Goal: Obtain resource: Download file/media

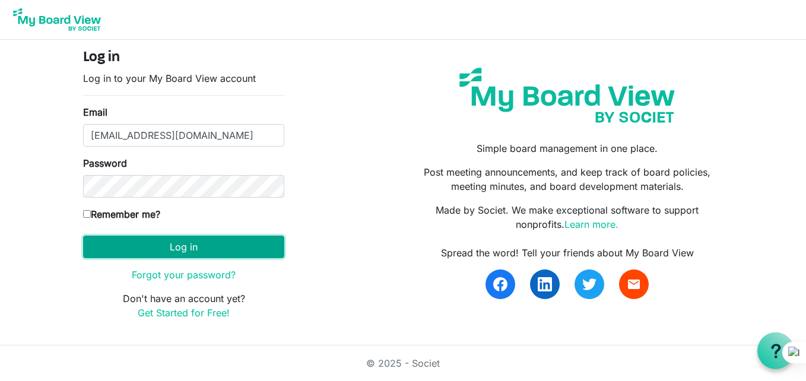
click at [97, 248] on button "Log in" at bounding box center [183, 247] width 201 height 23
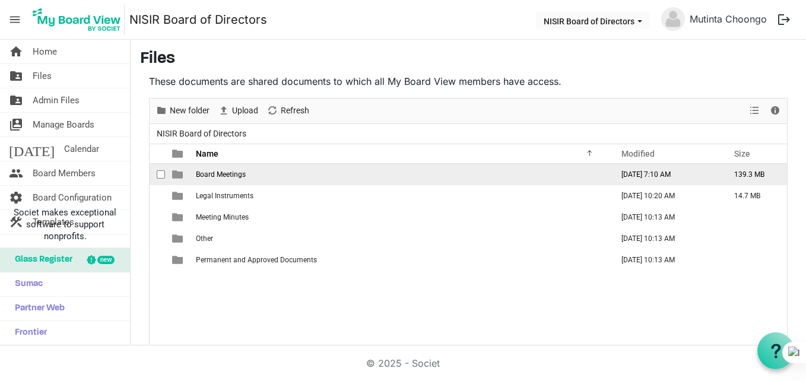
click at [217, 184] on td "Board Meetings" at bounding box center [400, 174] width 417 height 21
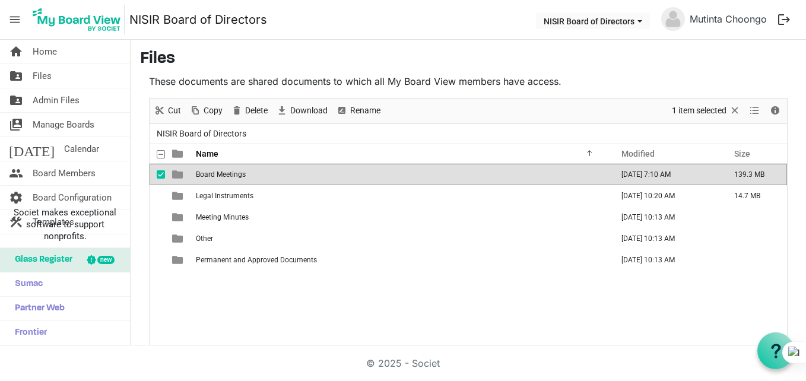
click at [217, 184] on td "Board Meetings" at bounding box center [400, 174] width 417 height 21
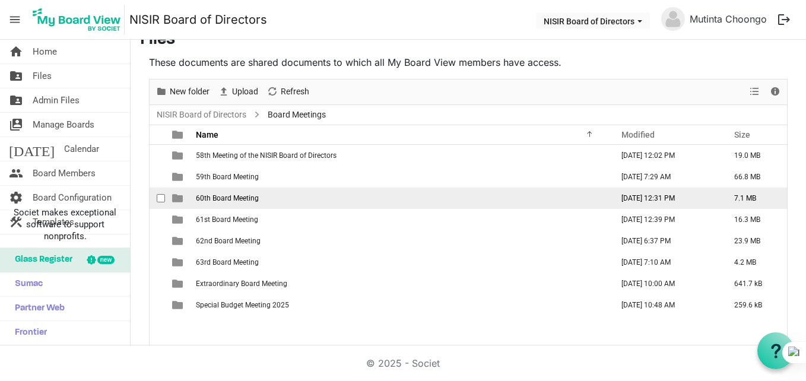
click at [213, 192] on td "60th Board Meeting" at bounding box center [400, 198] width 417 height 21
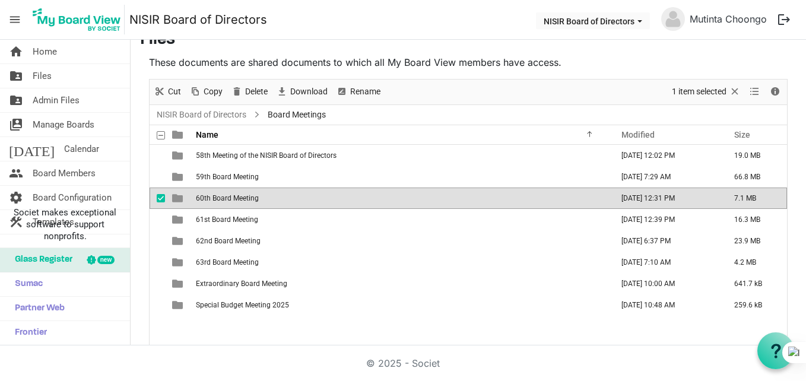
click at [213, 192] on td "60th Board Meeting" at bounding box center [400, 198] width 417 height 21
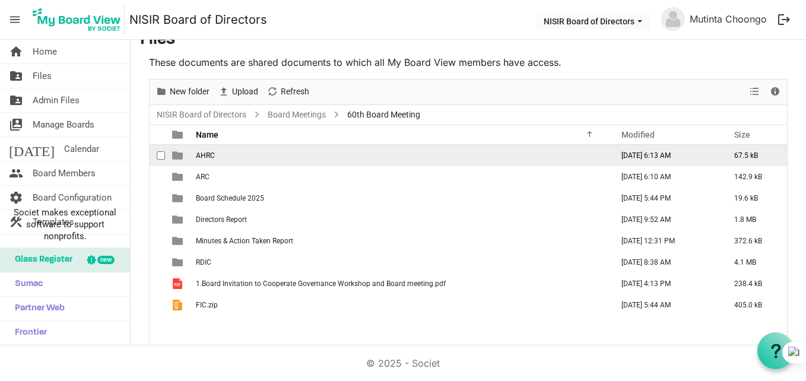
click at [216, 158] on td "AHRC" at bounding box center [400, 155] width 417 height 21
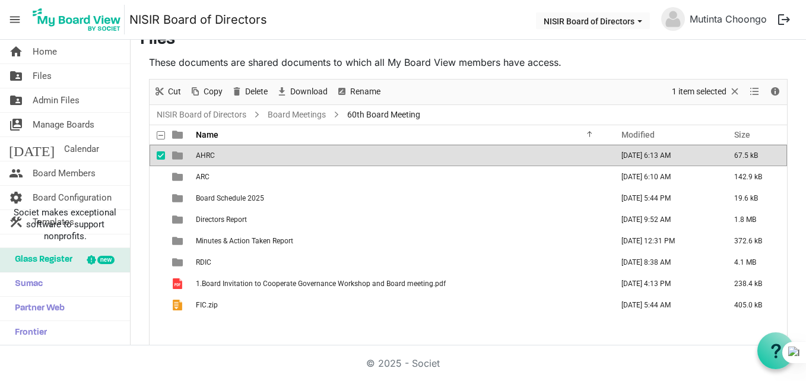
click at [216, 158] on td "AHRC" at bounding box center [400, 155] width 417 height 21
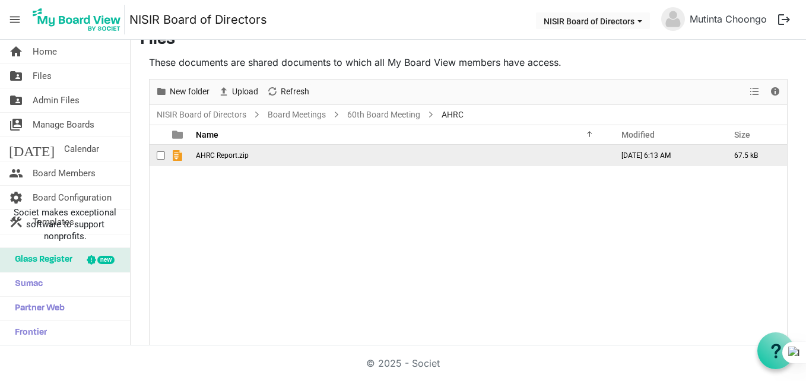
click at [216, 158] on span "AHRC Report.zip" at bounding box center [222, 155] width 53 height 8
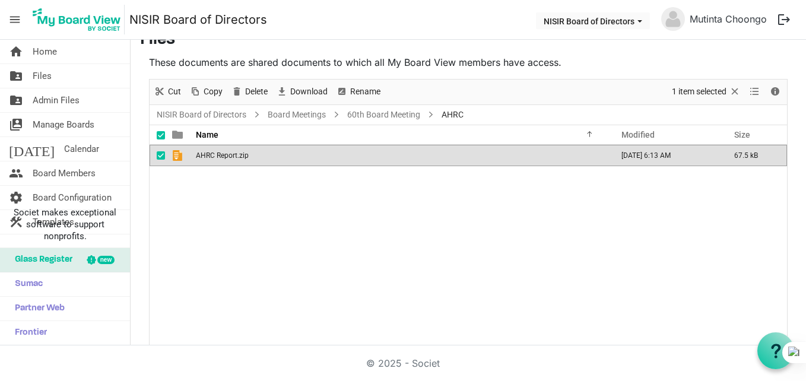
click at [216, 158] on span "AHRC Report.zip" at bounding box center [222, 155] width 53 height 8
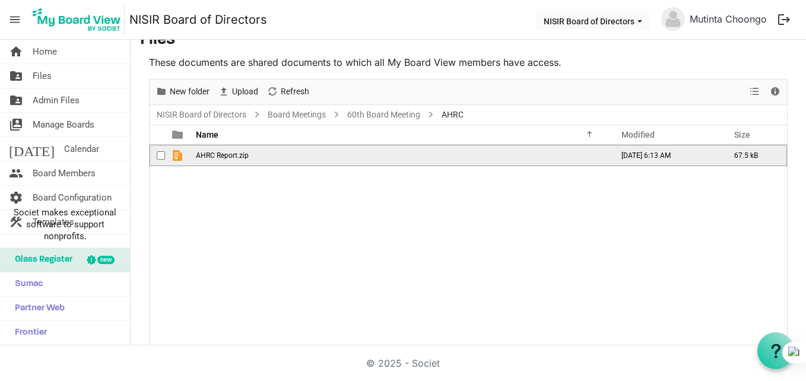
click at [216, 158] on span "AHRC Report.zip" at bounding box center [222, 155] width 53 height 8
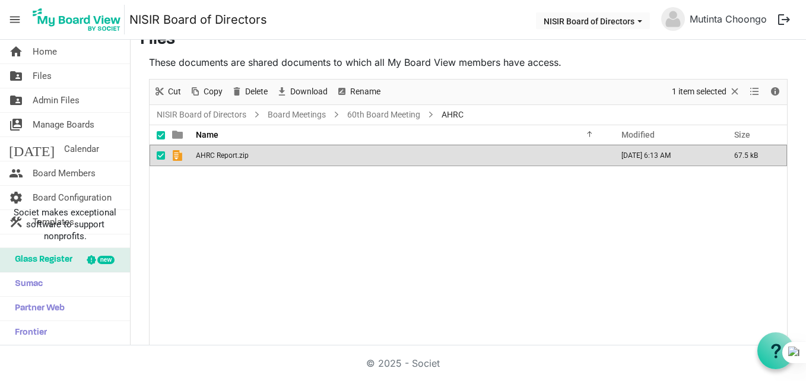
click at [216, 158] on span "AHRC Report.zip" at bounding box center [222, 155] width 53 height 8
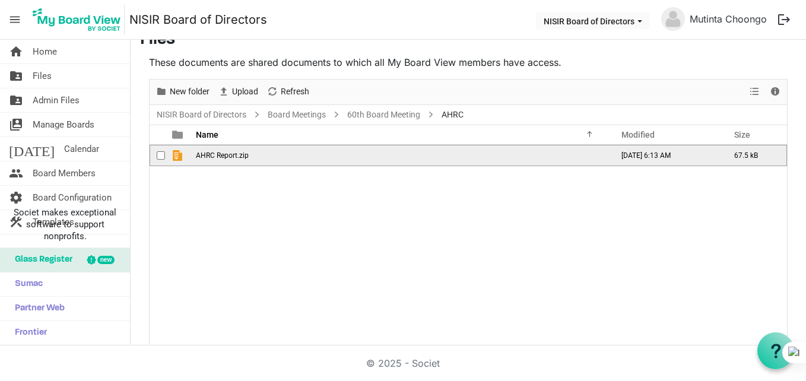
click at [216, 158] on span "AHRC Report.zip" at bounding box center [222, 155] width 53 height 8
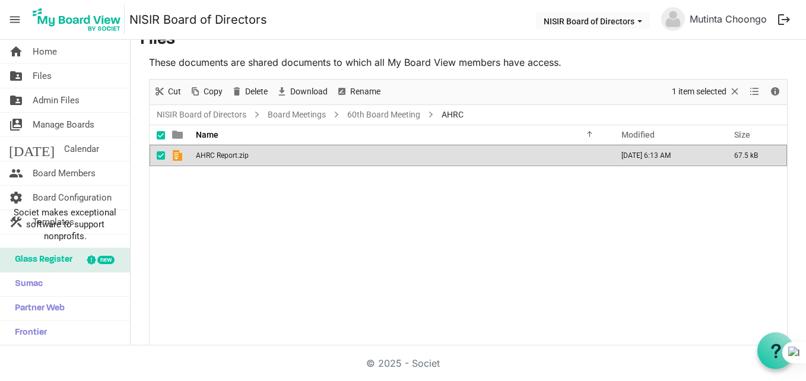
click at [216, 158] on span "AHRC Report.zip" at bounding box center [222, 155] width 53 height 8
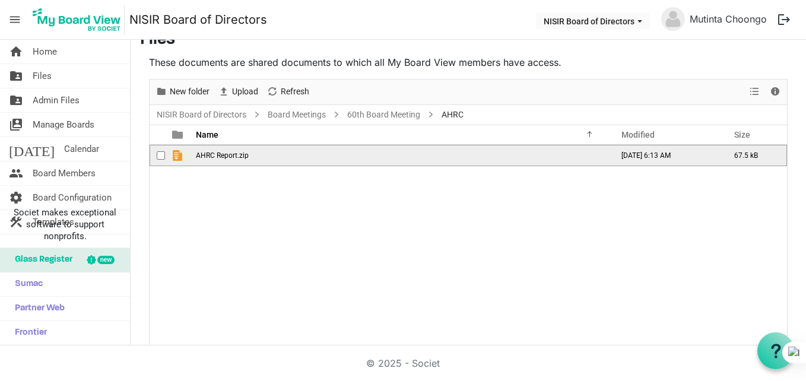
click at [216, 158] on span "AHRC Report.zip" at bounding box center [222, 155] width 53 height 8
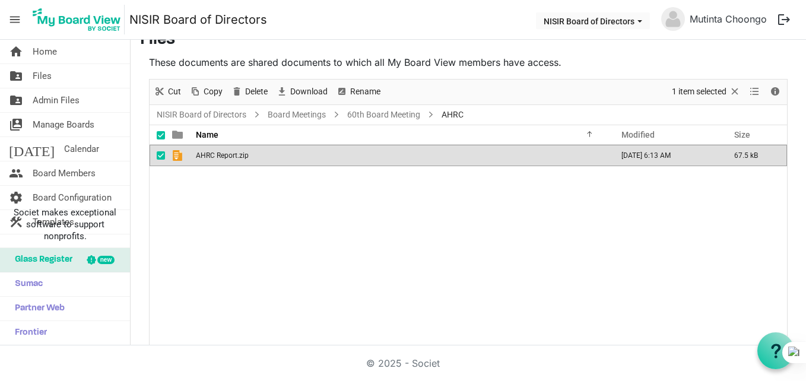
click at [216, 158] on span "AHRC Report.zip" at bounding box center [222, 155] width 53 height 8
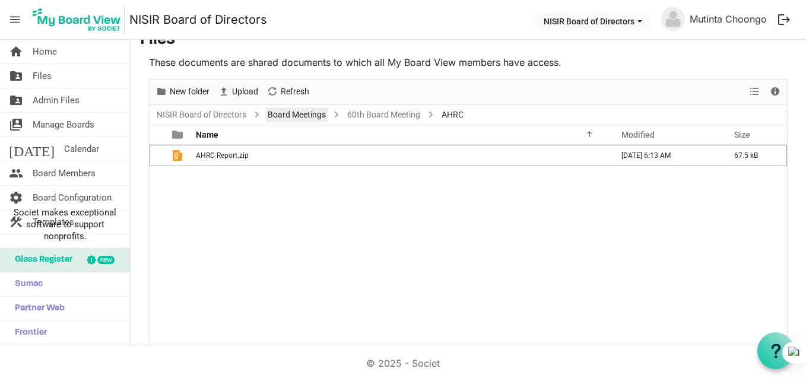
click at [304, 116] on link "Board Meetings" at bounding box center [296, 114] width 63 height 15
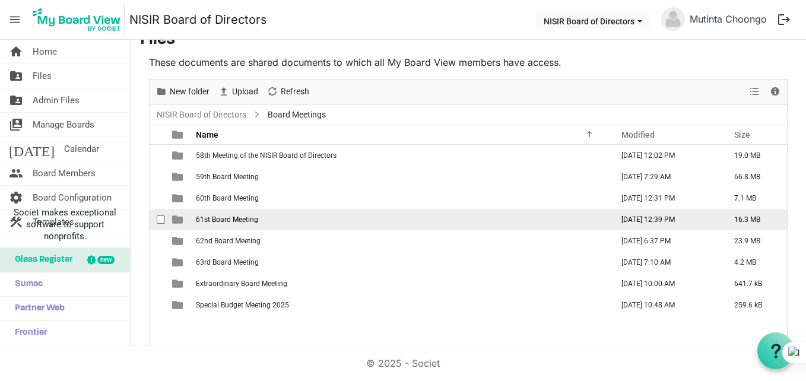
click at [350, 220] on td "61st Board Meeting" at bounding box center [400, 219] width 417 height 21
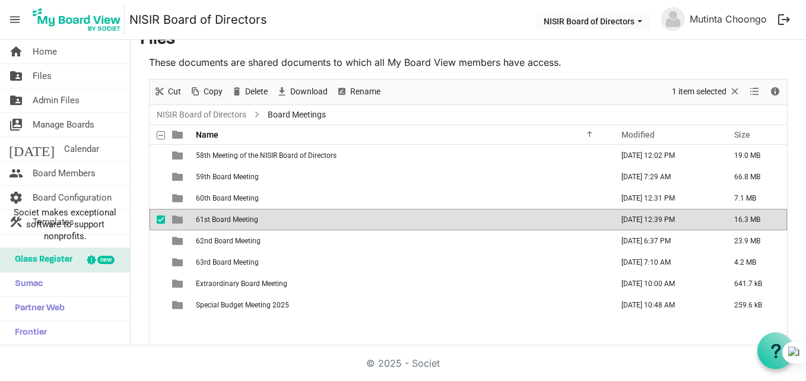
click at [350, 220] on td "61st Board Meeting" at bounding box center [400, 219] width 417 height 21
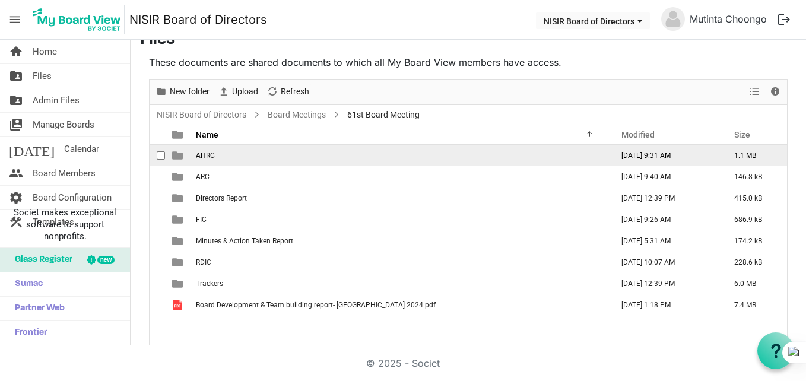
click at [322, 157] on td "AHRC" at bounding box center [400, 155] width 417 height 21
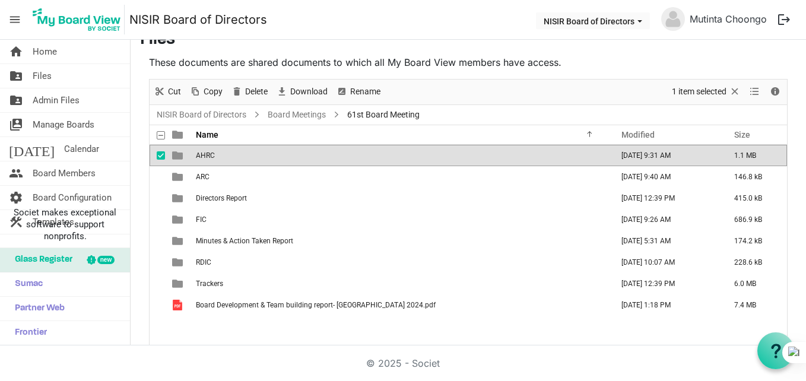
click at [322, 157] on td "AHRC" at bounding box center [400, 155] width 417 height 21
